Goal: Transaction & Acquisition: Purchase product/service

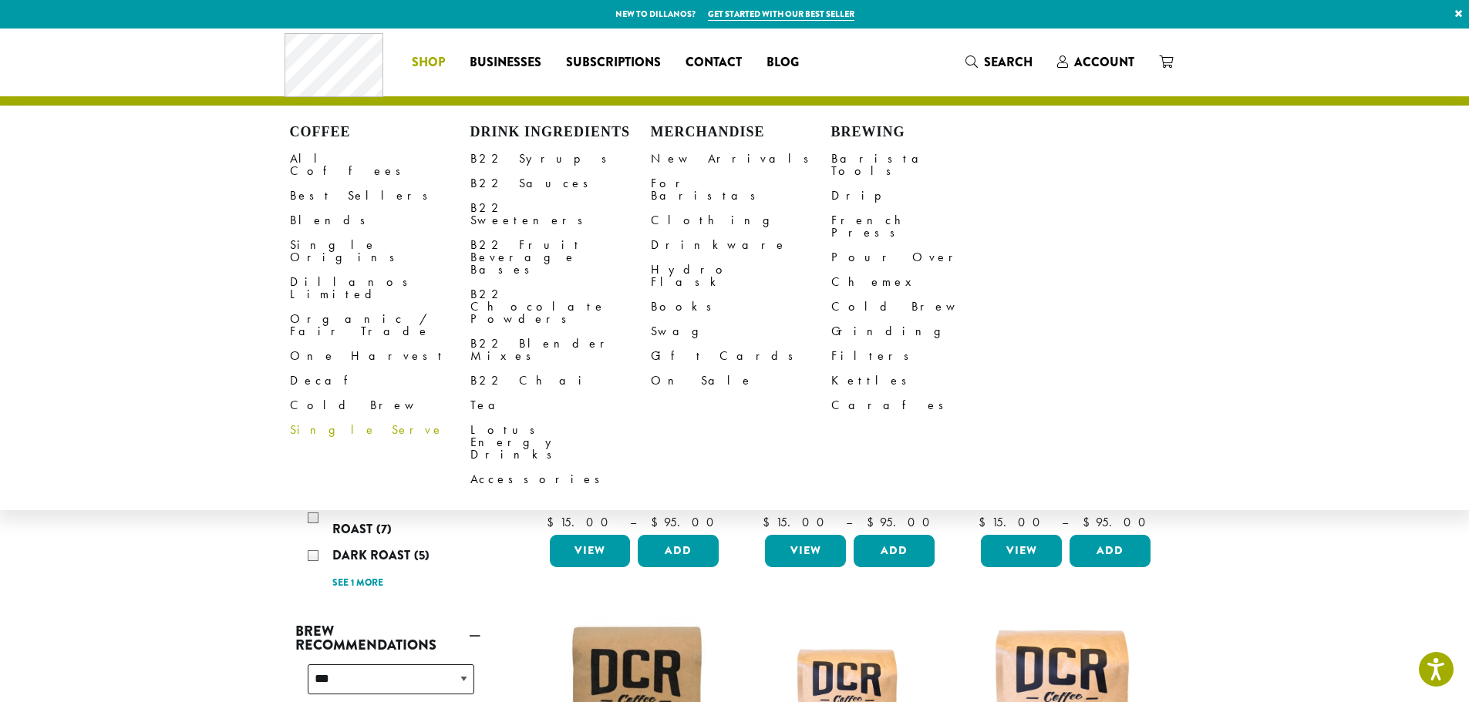
click at [309, 418] on link "Single Serve" at bounding box center [380, 430] width 180 height 25
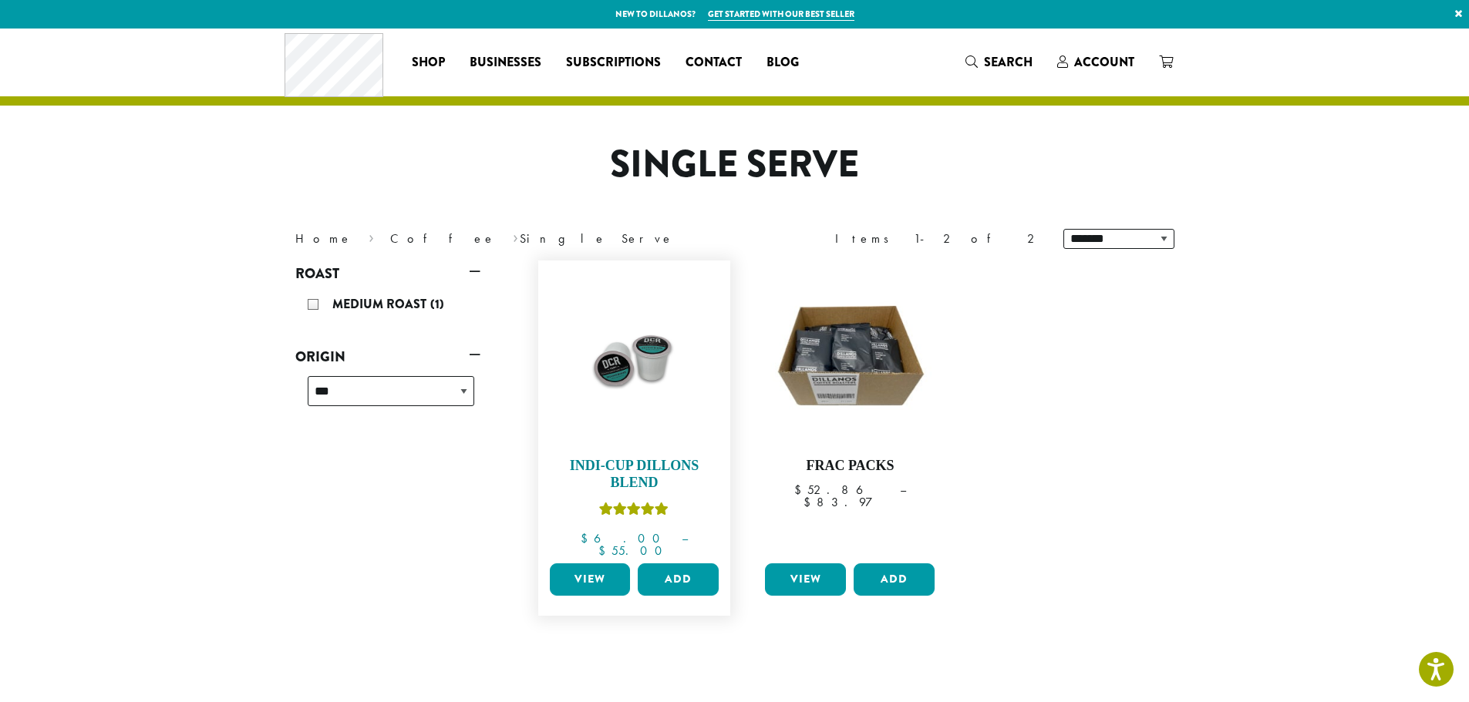
click at [642, 448] on link "Indi-Cup Dillons Blend $ 6.00 – $ 55.00 Price range: $6.00 through $55.00" at bounding box center [634, 412] width 177 height 289
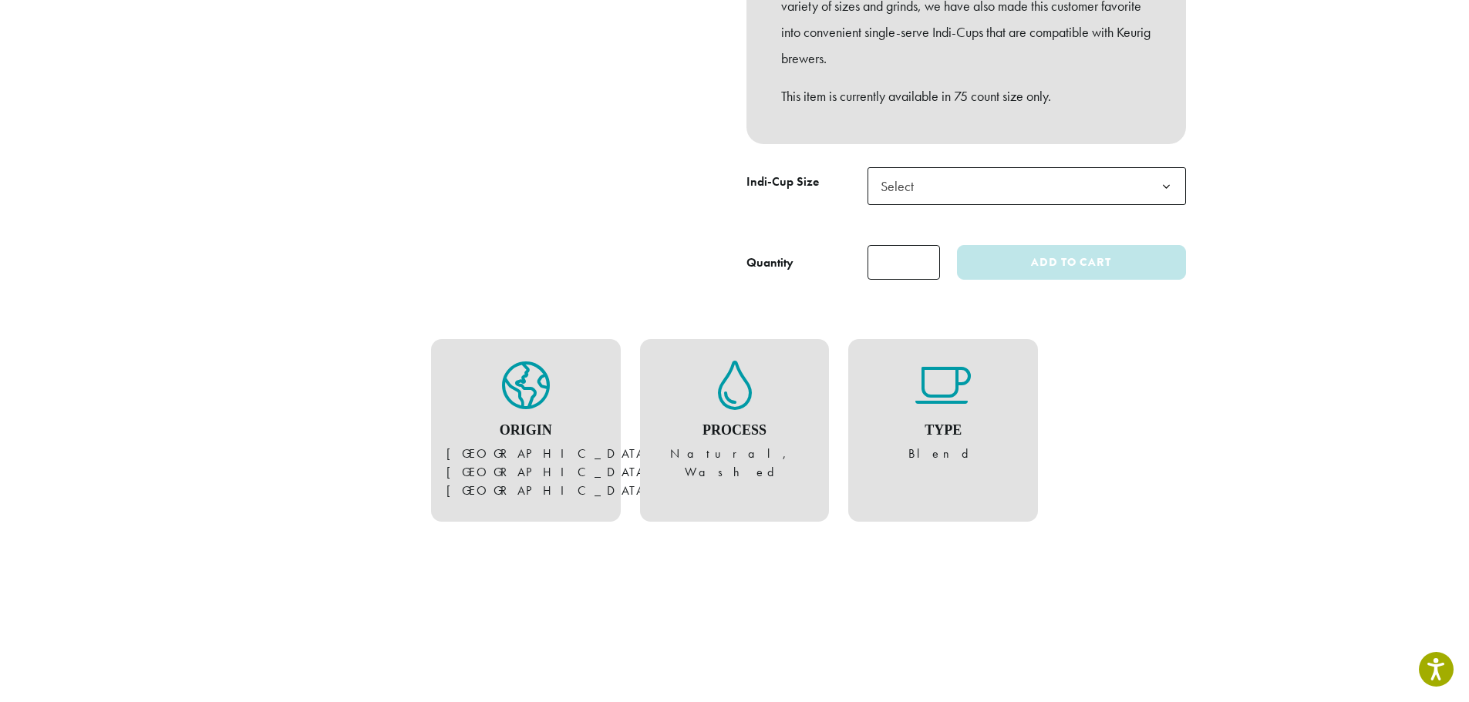
scroll to position [463, 0]
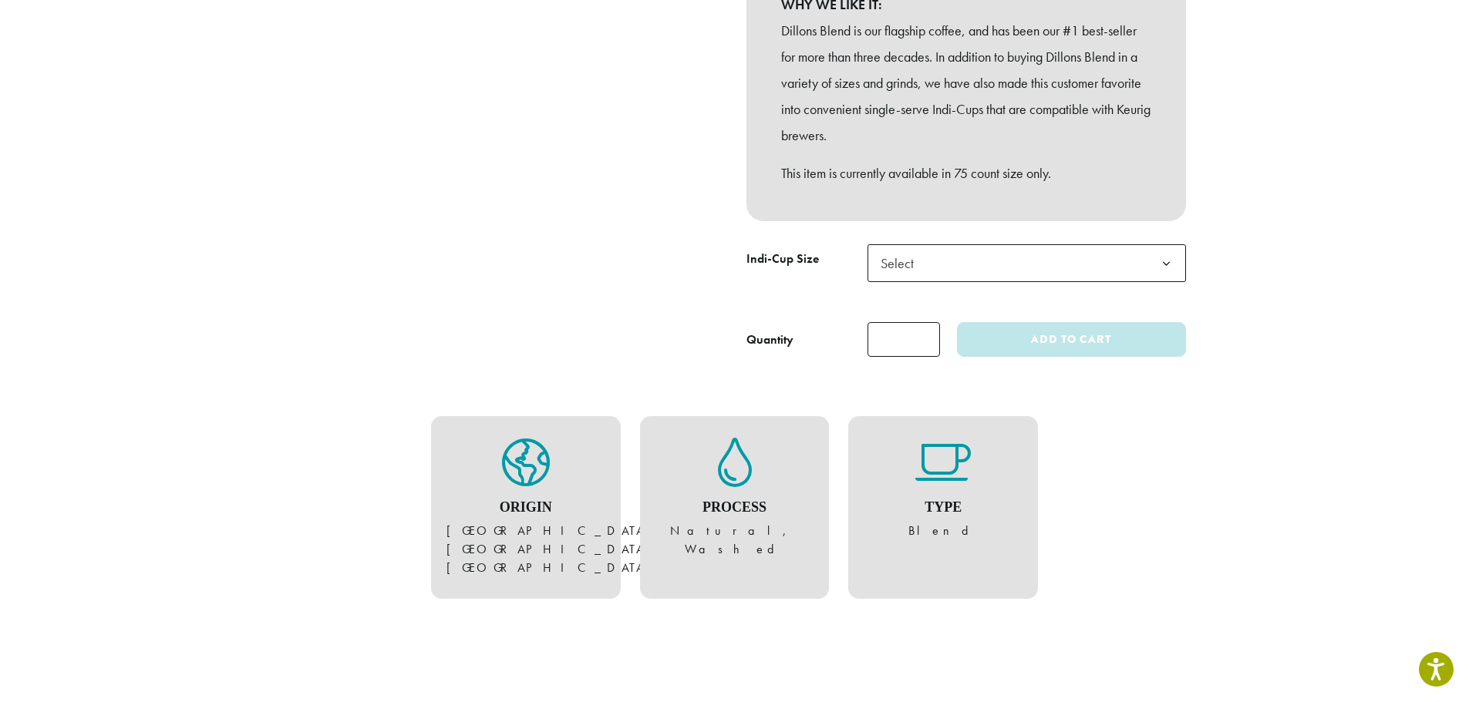
click at [942, 262] on span "Select" at bounding box center [1027, 263] width 318 height 38
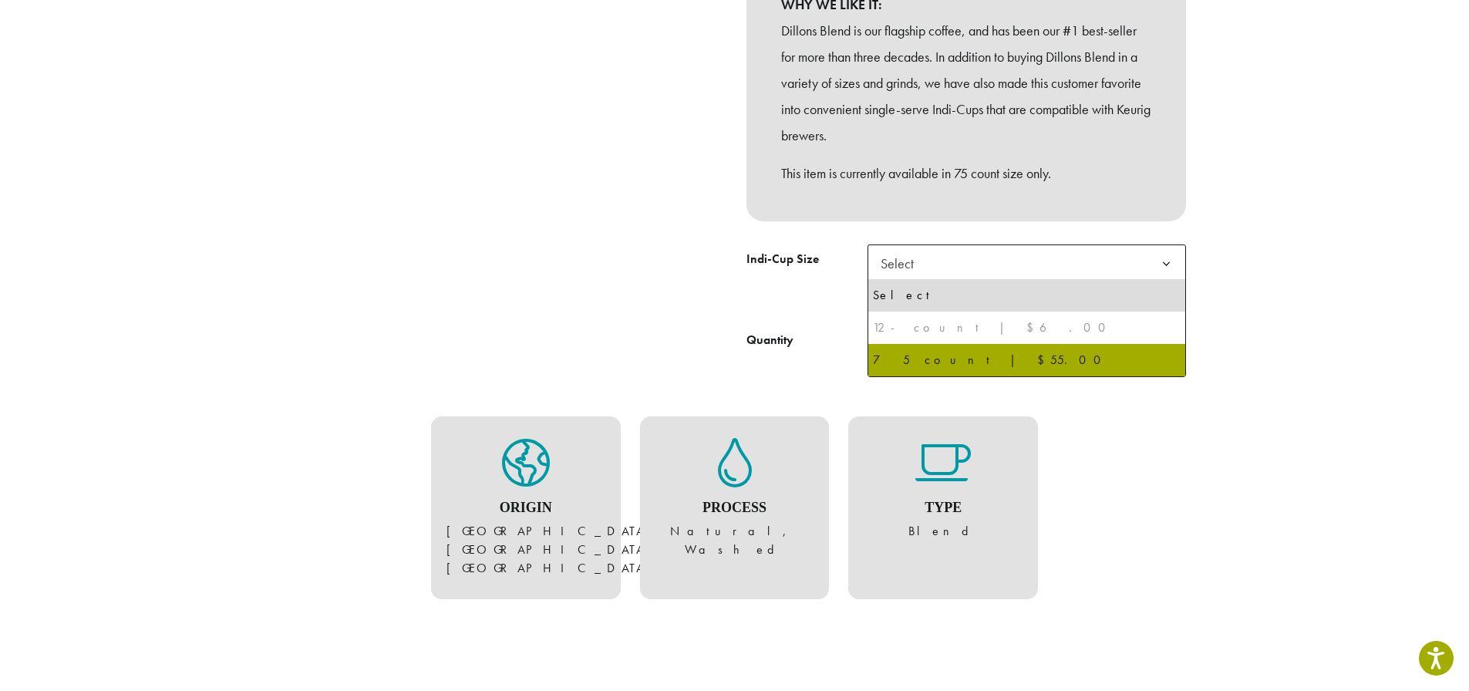
select select "********"
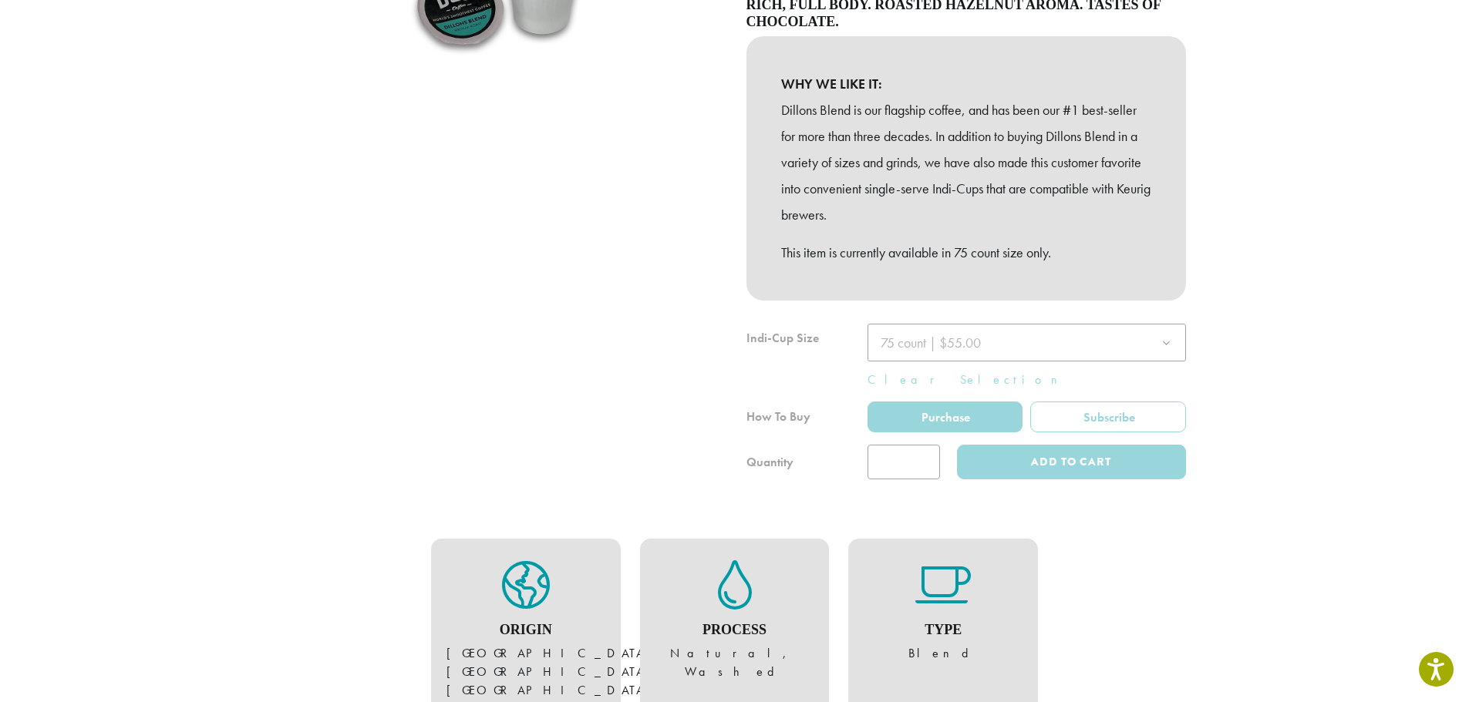
scroll to position [386, 0]
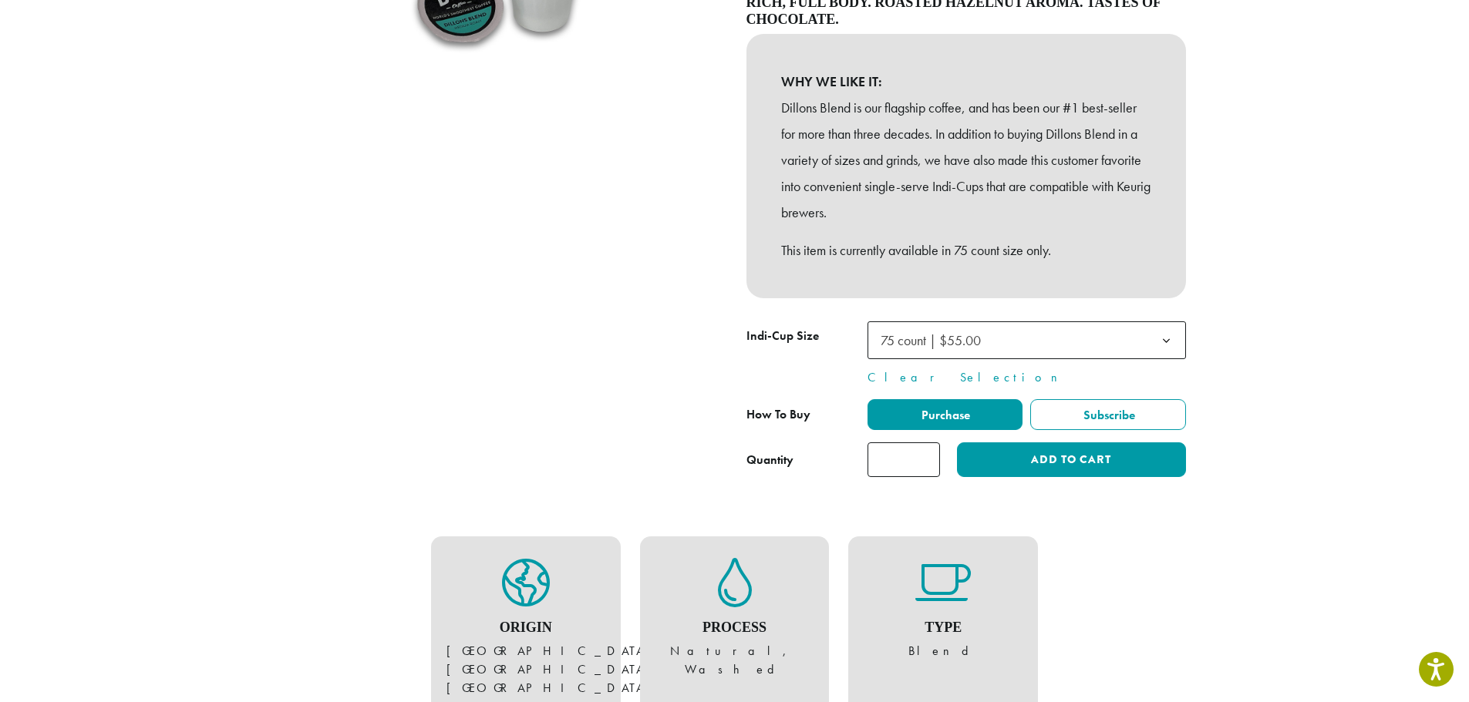
click at [694, 356] on div at bounding box center [503, 133] width 463 height 690
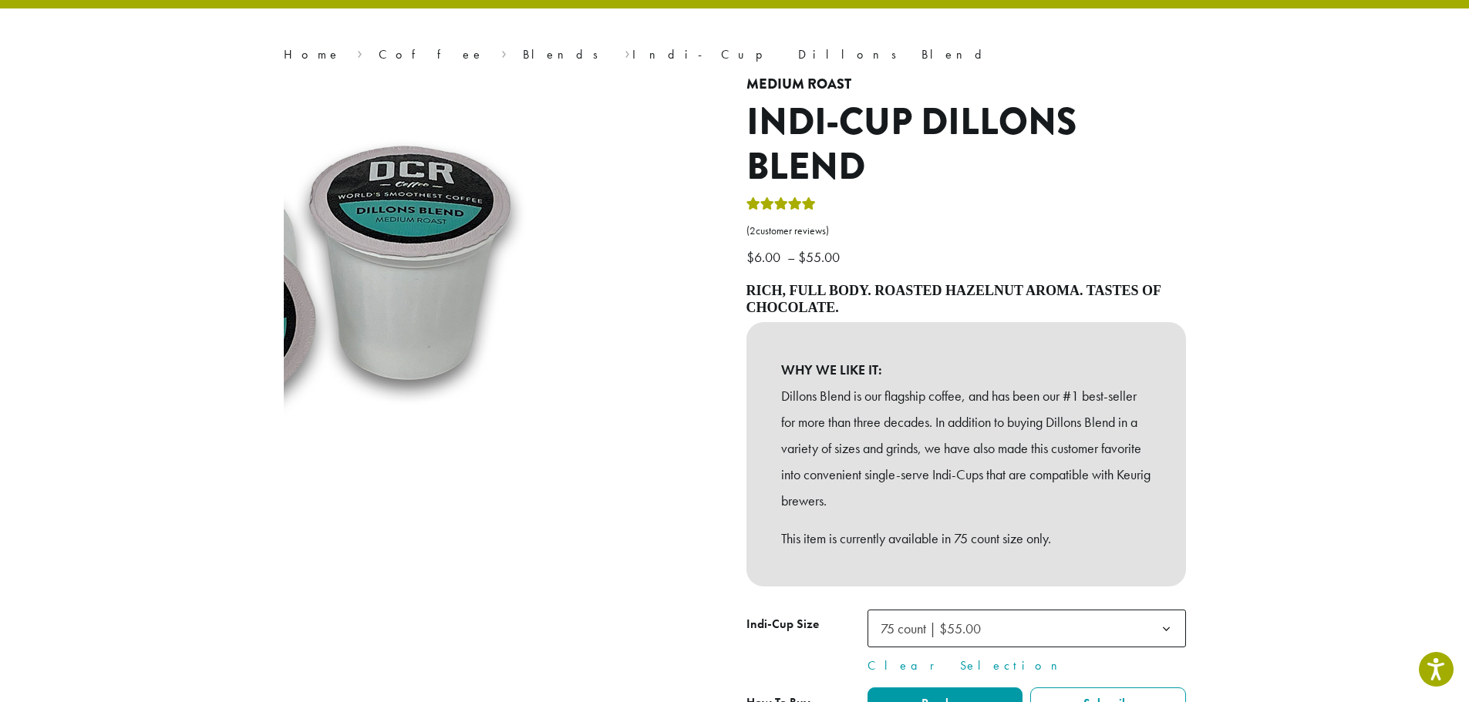
scroll to position [0, 0]
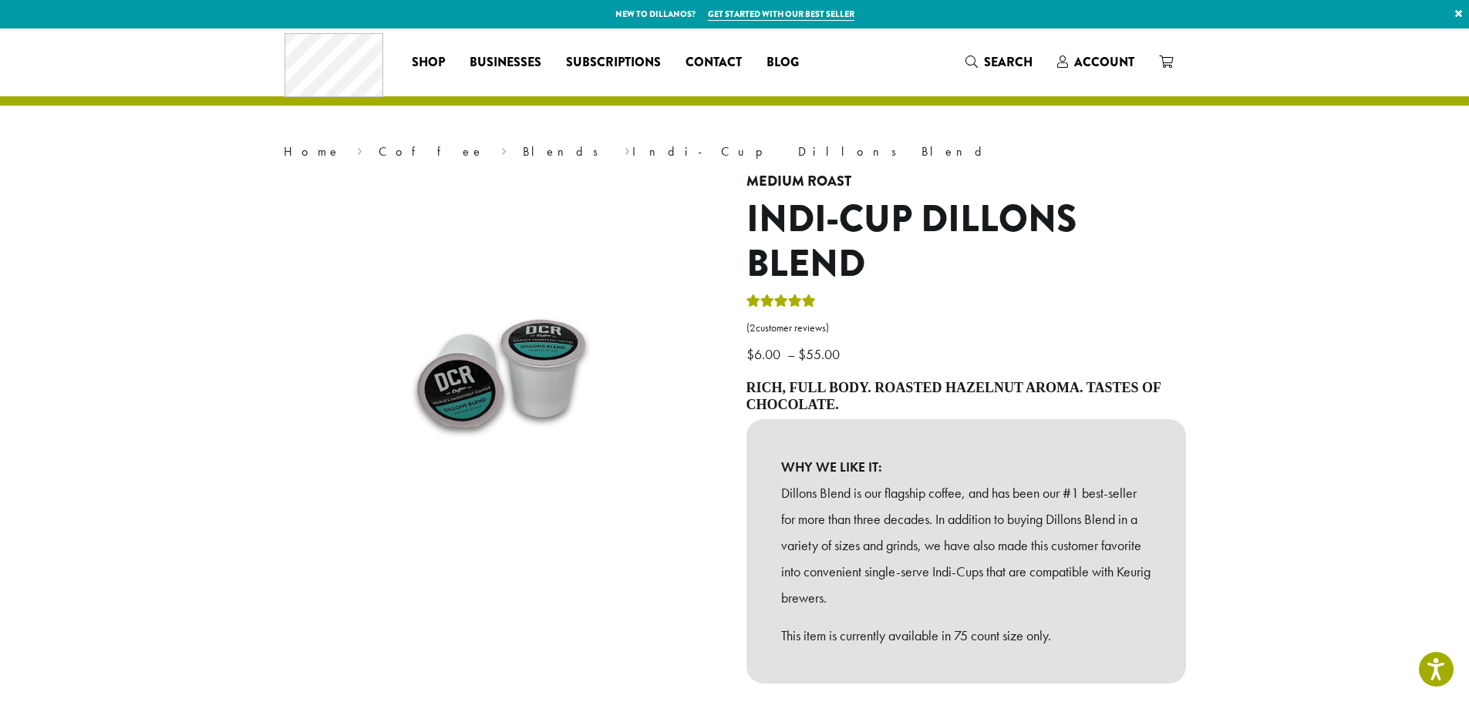
drag, startPoint x: 103, startPoint y: 329, endPoint x: 106, endPoint y: 315, distance: 14.1
